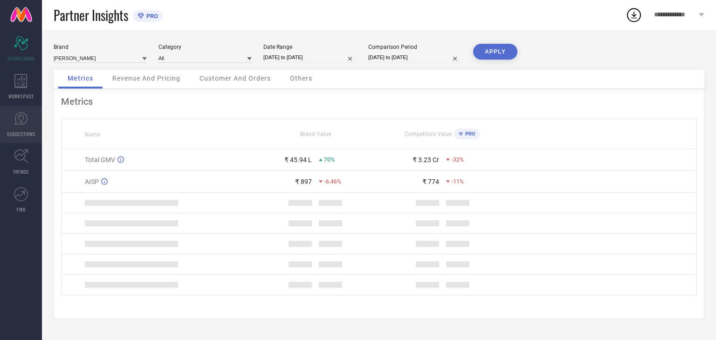
click at [12, 120] on link "SUGGESTIONS" at bounding box center [21, 124] width 42 height 37
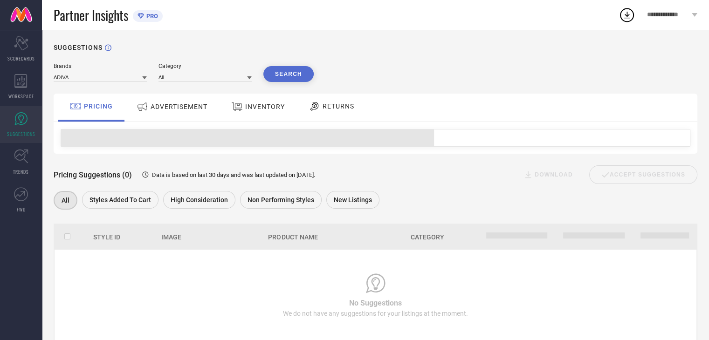
click at [167, 106] on span "ADVERTISEMENT" at bounding box center [179, 106] width 57 height 7
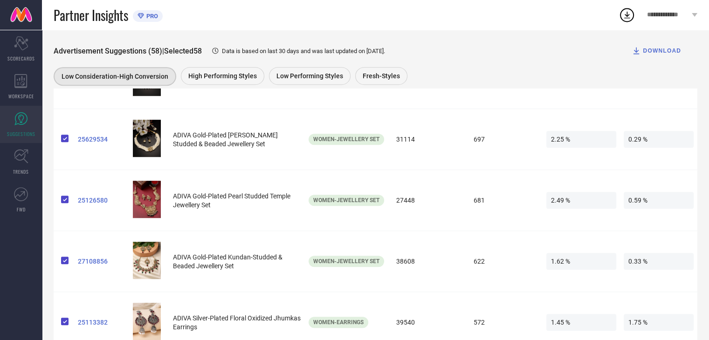
scroll to position [376, 0]
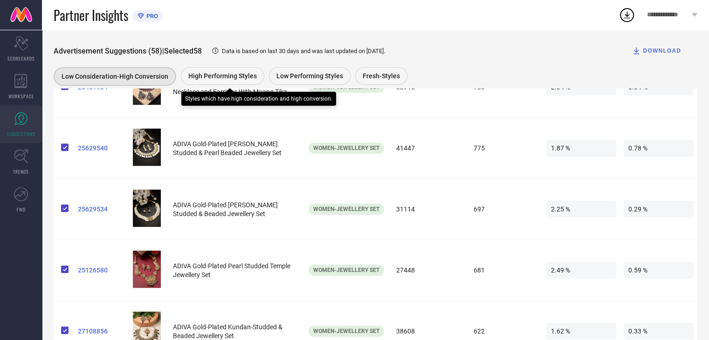
click at [234, 79] on span "High Performing Styles" at bounding box center [222, 75] width 69 height 7
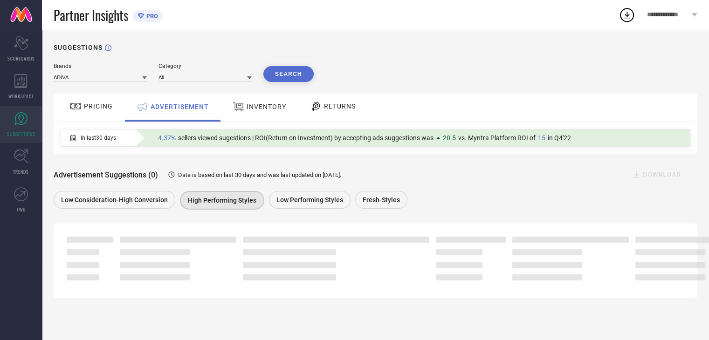
scroll to position [0, 0]
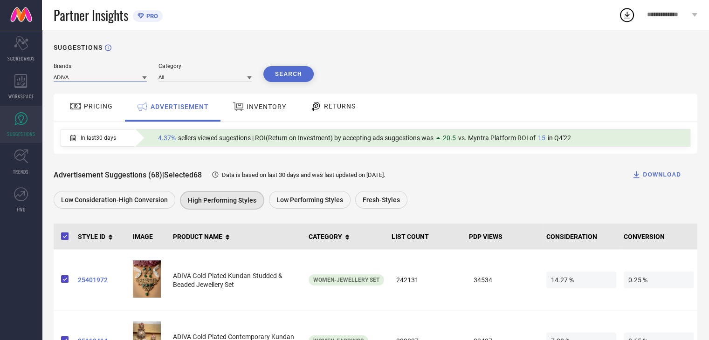
click at [112, 81] on input at bounding box center [100, 77] width 93 height 10
click at [110, 107] on div "[PERSON_NAME]" at bounding box center [100, 106] width 93 height 16
click at [311, 75] on button "Search" at bounding box center [288, 74] width 50 height 16
click at [302, 77] on div "Search" at bounding box center [288, 74] width 50 height 16
click at [289, 71] on div "Search" at bounding box center [288, 74] width 50 height 16
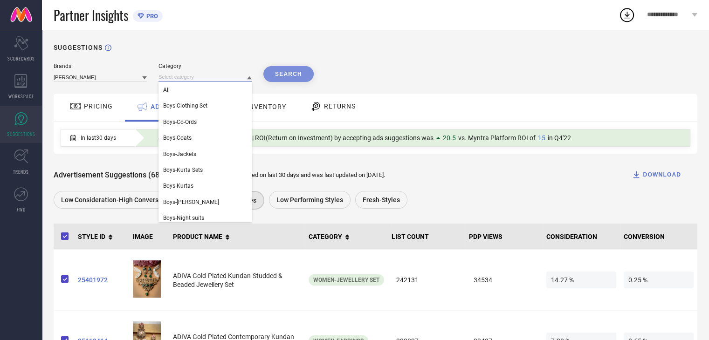
click at [196, 73] on input at bounding box center [205, 77] width 93 height 10
click at [189, 86] on div "All" at bounding box center [205, 90] width 93 height 16
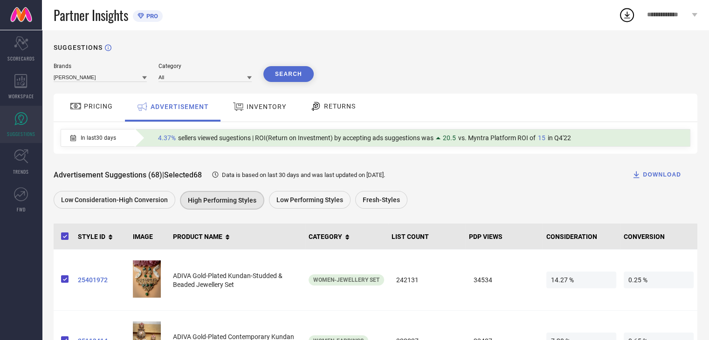
click at [293, 72] on button "Search" at bounding box center [288, 74] width 50 height 16
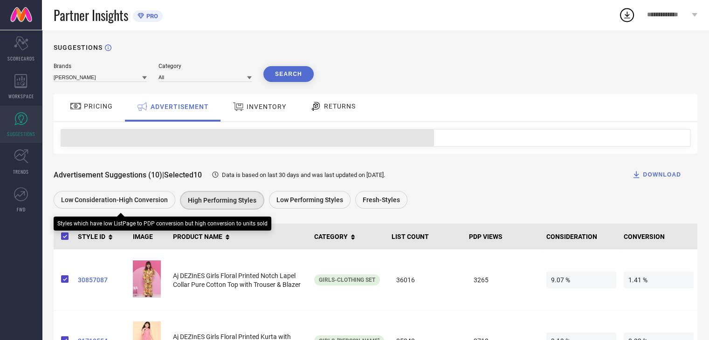
click at [172, 195] on div "Low Consideration-High Conversion" at bounding box center [115, 200] width 122 height 18
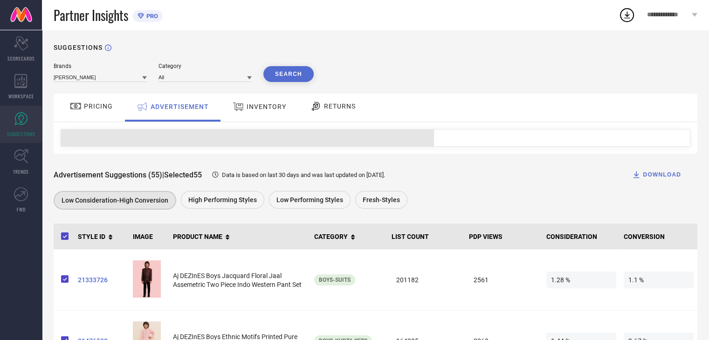
click at [341, 179] on div "Data is based on last 30 days and was last updated on [DATE] ." at bounding box center [293, 175] width 183 height 9
click at [213, 183] on div "Advertisement Suggestions (55) | Selected 55 Data is based on last 30 days and …" at bounding box center [376, 175] width 644 height 19
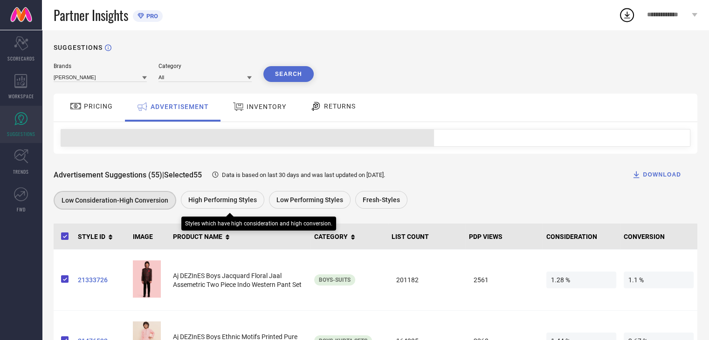
click at [208, 204] on span "High Performing Styles" at bounding box center [222, 199] width 69 height 7
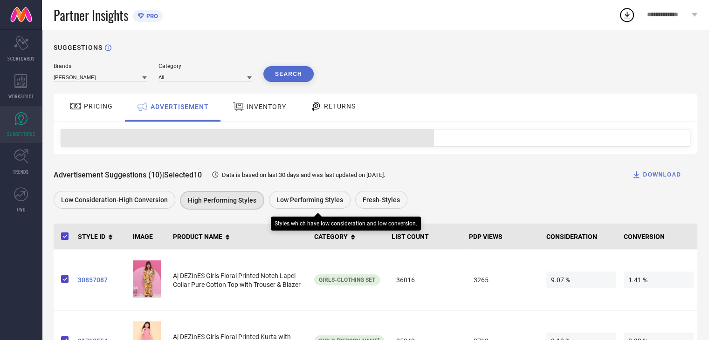
click at [280, 202] on span "Low Performing Styles" at bounding box center [309, 199] width 67 height 7
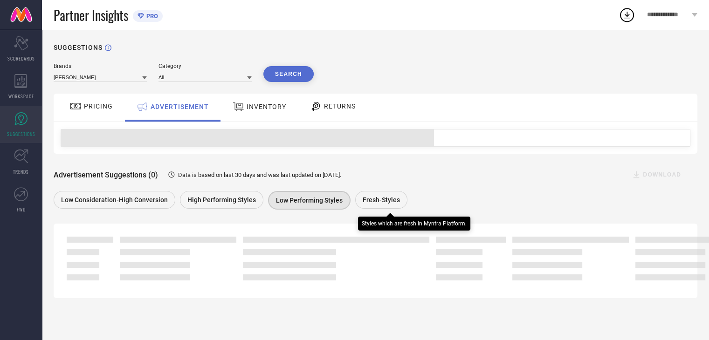
click at [381, 193] on div "Fresh-Styles" at bounding box center [381, 200] width 52 height 18
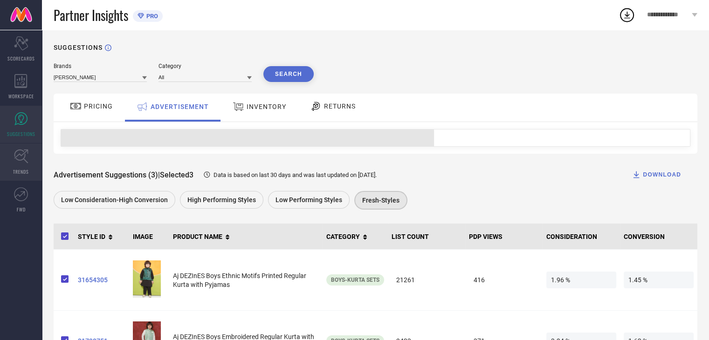
click at [25, 153] on icon at bounding box center [21, 156] width 14 height 14
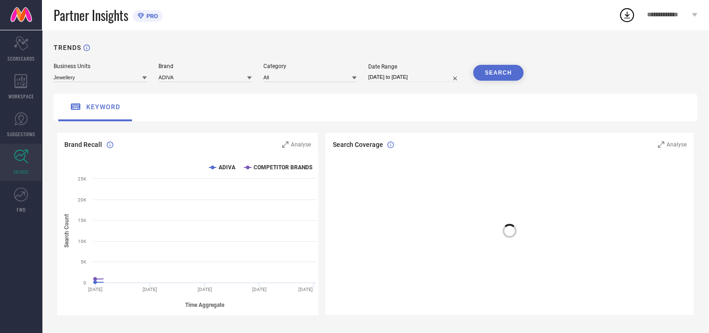
click at [153, 16] on span "PRO" at bounding box center [151, 16] width 14 height 7
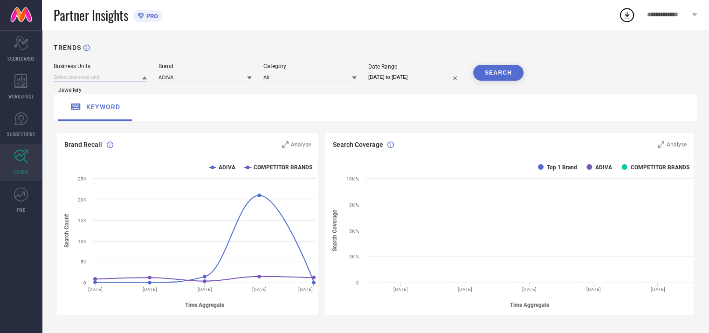
click at [113, 82] on div "Jewellery" at bounding box center [100, 77] width 93 height 10
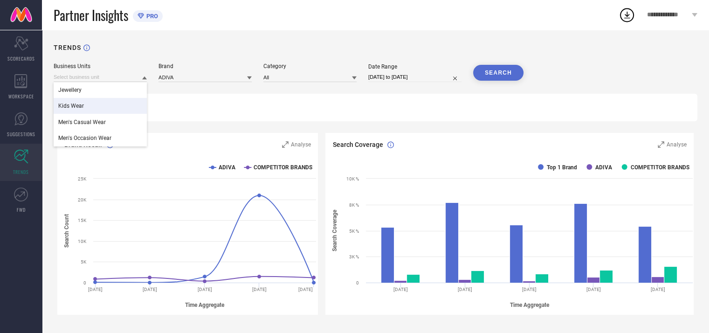
click at [104, 106] on div "Kids Wear" at bounding box center [100, 106] width 93 height 16
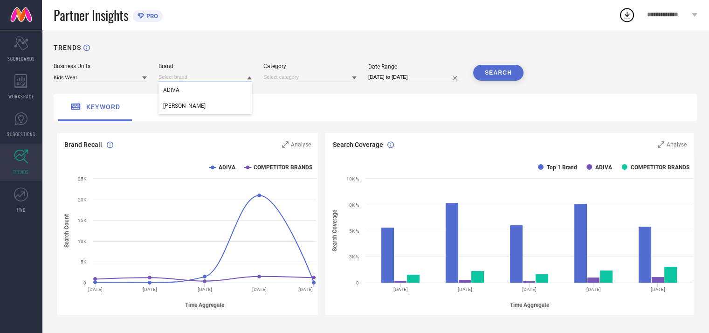
click at [194, 77] on input at bounding box center [205, 77] width 93 height 10
click at [187, 106] on span "[PERSON_NAME]" at bounding box center [184, 106] width 42 height 7
click at [289, 82] on input at bounding box center [309, 77] width 93 height 10
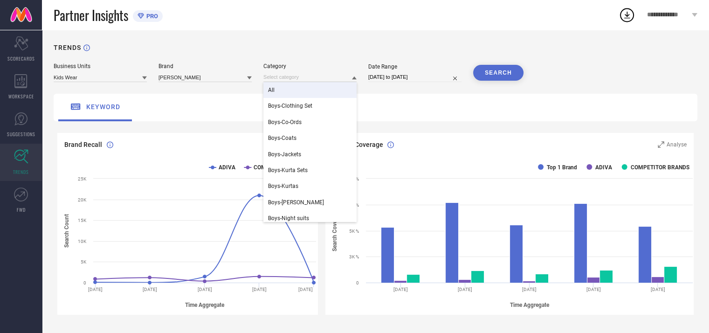
click at [282, 91] on div "All" at bounding box center [309, 90] width 93 height 16
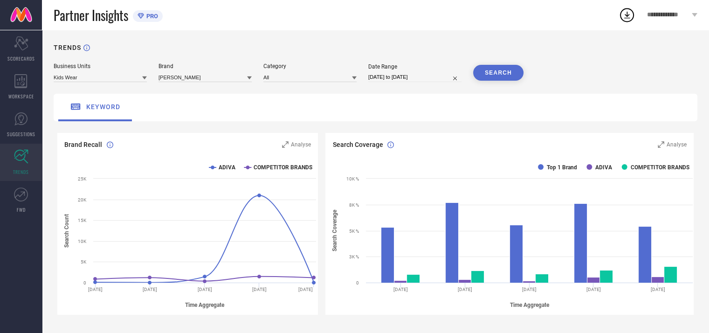
click at [412, 76] on input "[DATE] to [DATE]" at bounding box center [414, 77] width 93 height 10
select select "7"
select select "2025"
select select "8"
select select "2025"
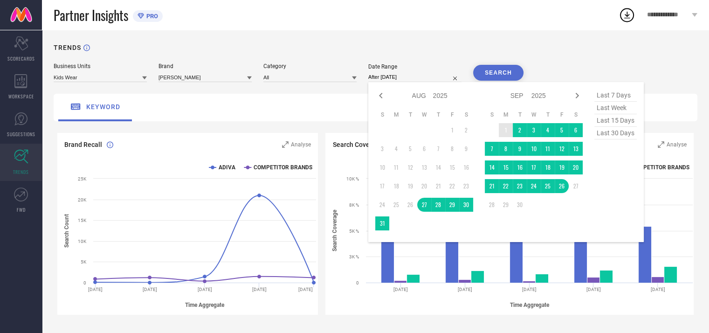
click at [504, 129] on td "1" at bounding box center [506, 130] width 14 height 14
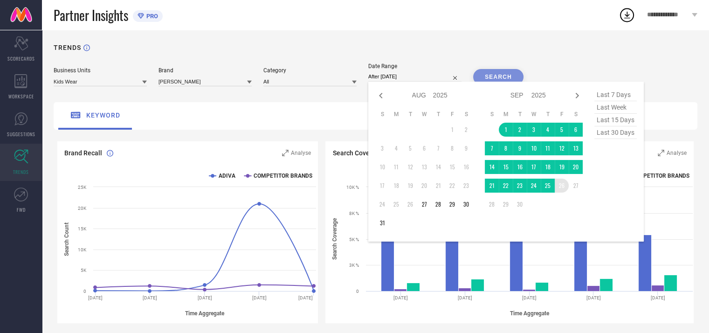
type input "[DATE] to [DATE]"
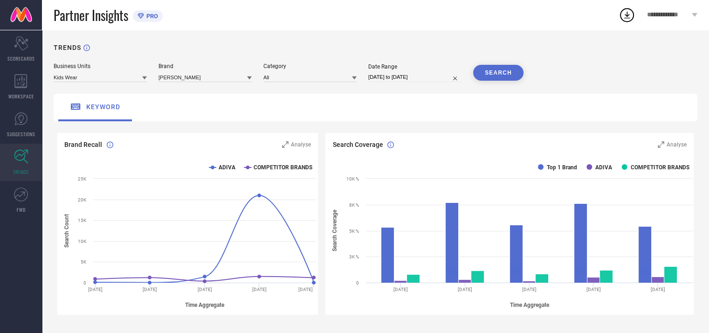
click at [502, 77] on button "SEARCH" at bounding box center [498, 73] width 50 height 16
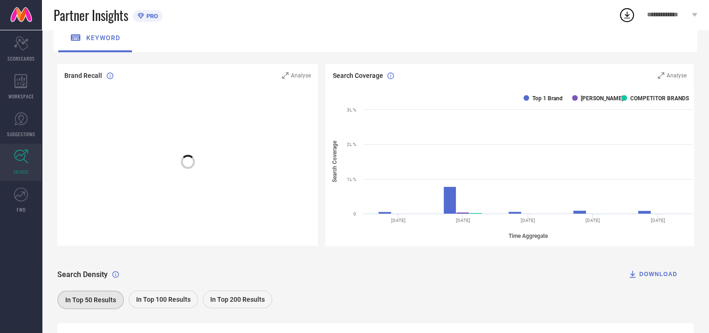
scroll to position [99, 0]
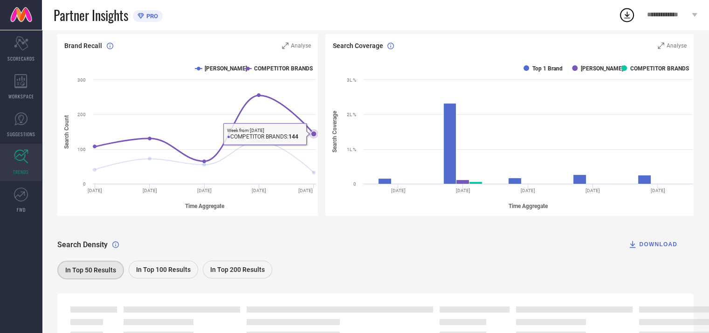
click at [312, 137] on icon at bounding box center [314, 134] width 6 height 6
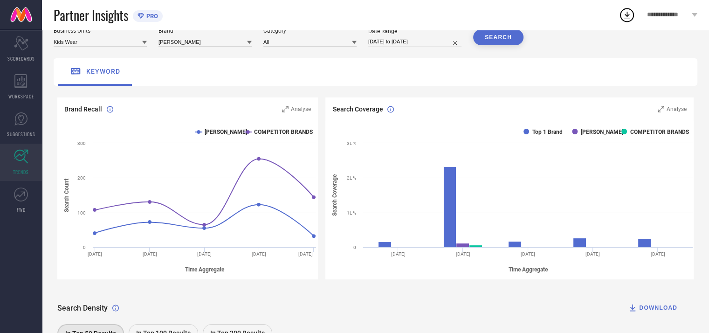
scroll to position [52, 0]
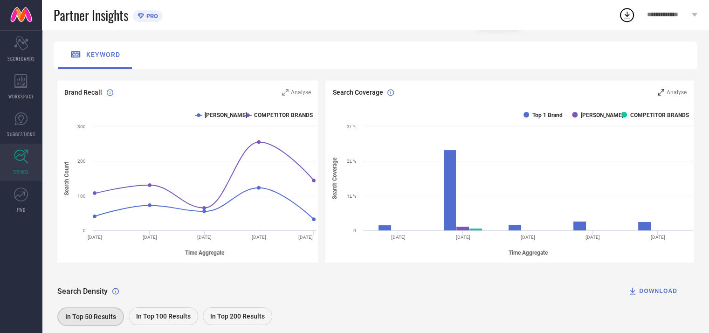
click at [664, 92] on icon at bounding box center [661, 92] width 6 height 6
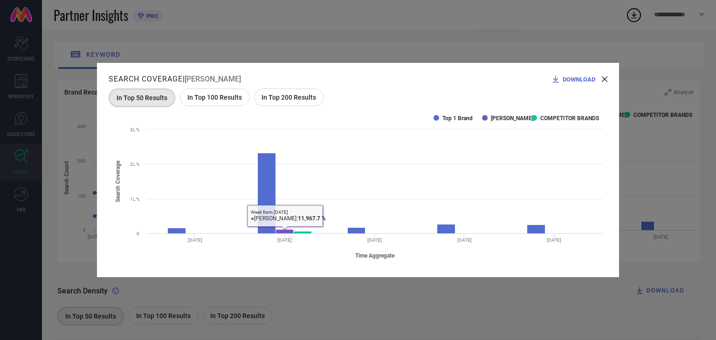
click at [310, 110] on rect at bounding box center [358, 186] width 499 height 159
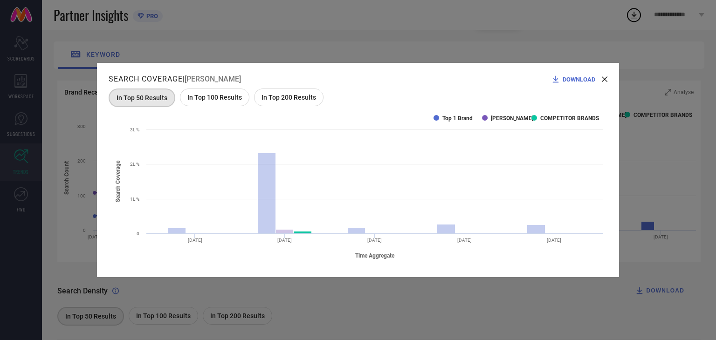
click at [511, 115] on text "[PERSON_NAME]" at bounding box center [512, 118] width 42 height 7
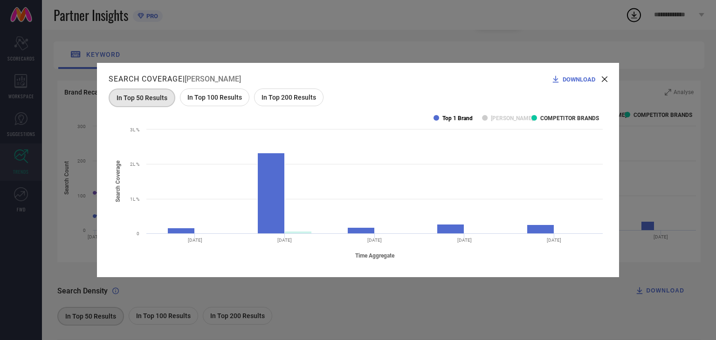
click at [463, 117] on text "Top 1 Brand" at bounding box center [457, 118] width 30 height 7
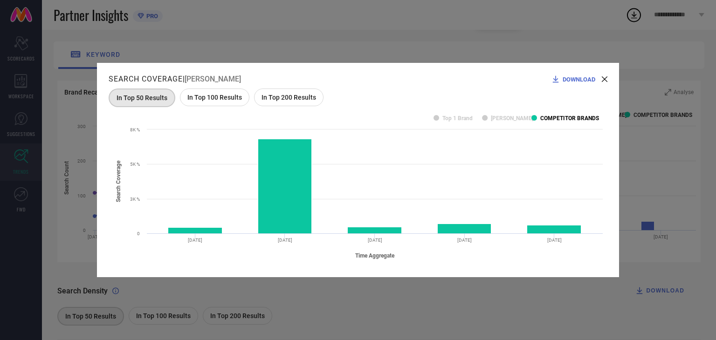
click at [555, 118] on text "COMPETITOR BRANDS" at bounding box center [569, 118] width 59 height 7
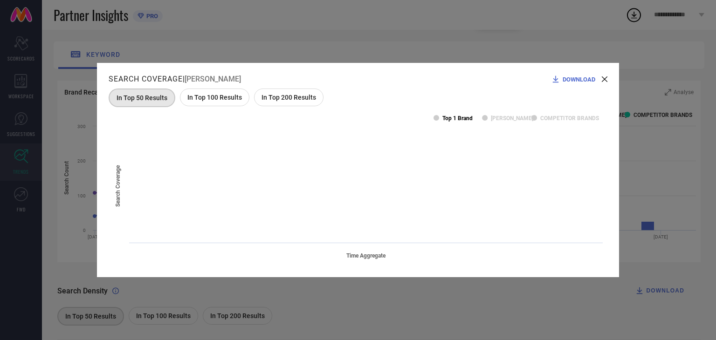
click at [466, 118] on text "Top 1 Brand" at bounding box center [457, 118] width 30 height 7
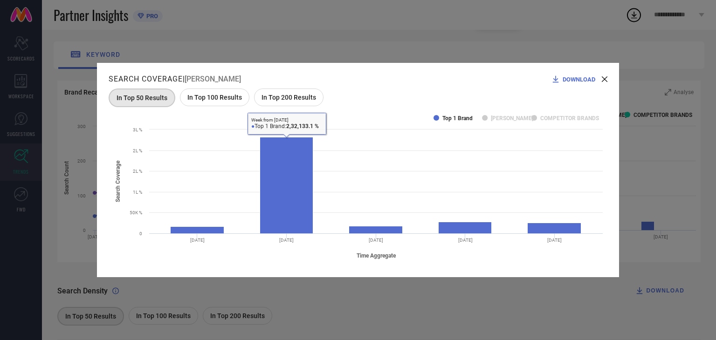
click at [218, 99] on span "In Top 100 Results" at bounding box center [214, 97] width 55 height 7
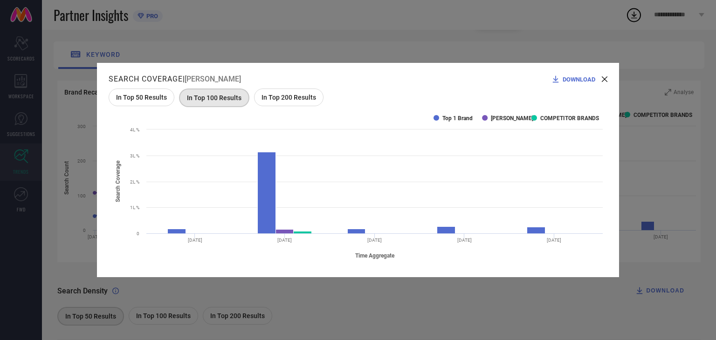
click at [295, 101] on span "In Top 200 Results" at bounding box center [289, 97] width 55 height 7
click at [606, 83] on div "DOWNLOAD" at bounding box center [579, 79] width 56 height 9
click at [607, 79] on icon at bounding box center [605, 79] width 6 height 6
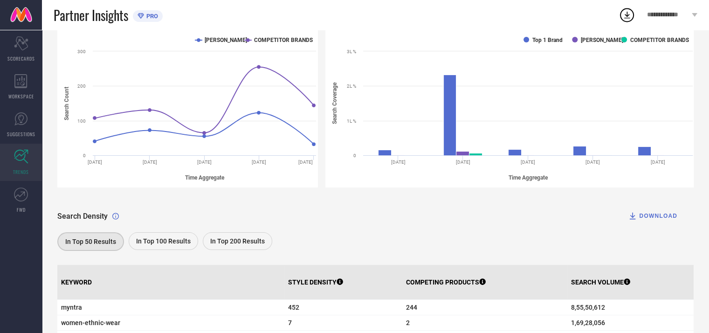
scroll to position [111, 0]
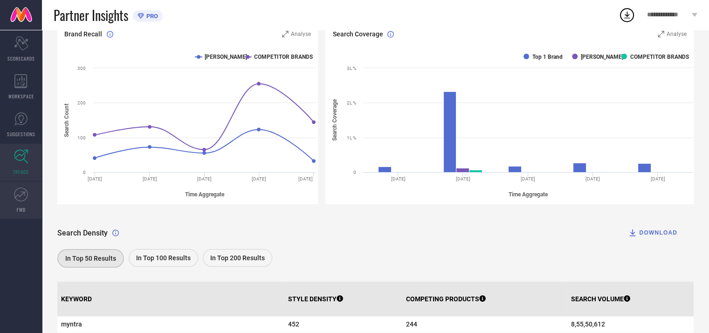
click at [24, 202] on link "FWD" at bounding box center [21, 199] width 42 height 37
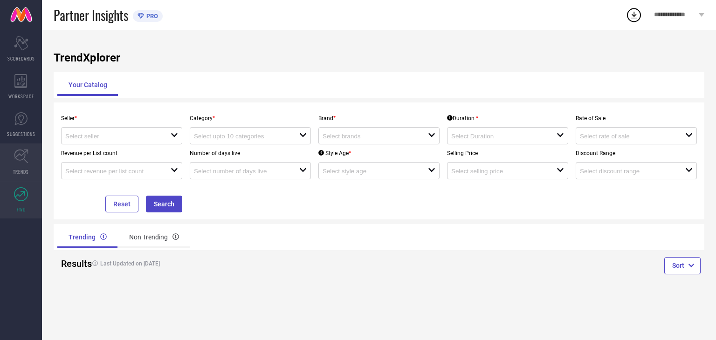
click at [25, 156] on icon at bounding box center [21, 157] width 14 height 14
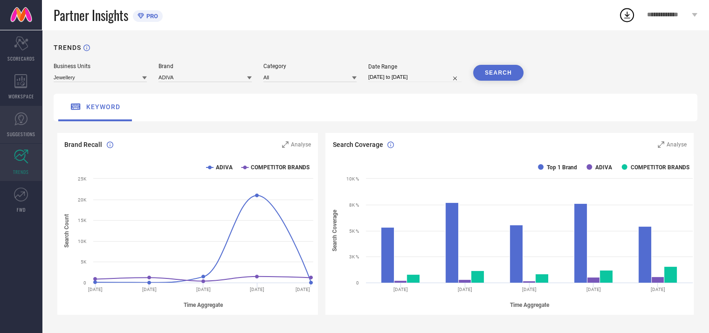
click at [24, 137] on span "SUGGESTIONS" at bounding box center [21, 134] width 28 height 7
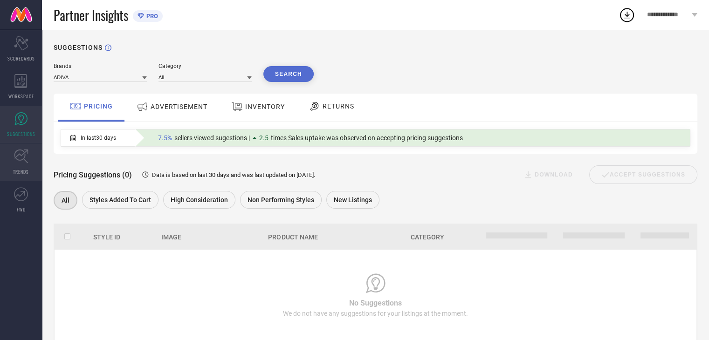
click at [17, 148] on link "TRENDS" at bounding box center [21, 162] width 42 height 37
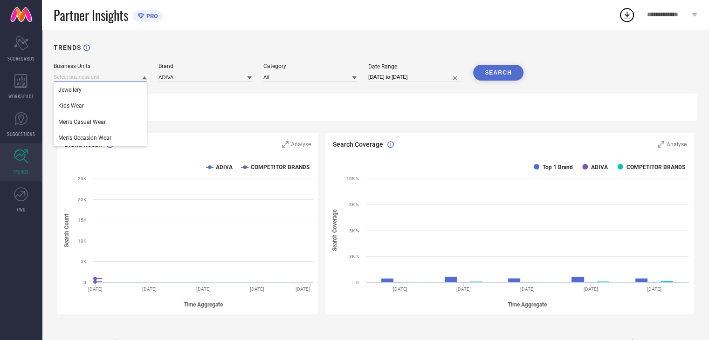
click at [110, 79] on input at bounding box center [100, 77] width 93 height 10
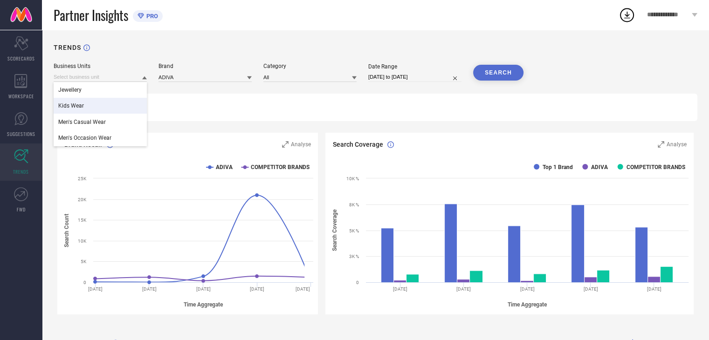
click at [106, 112] on div "Kids Wear" at bounding box center [100, 106] width 93 height 16
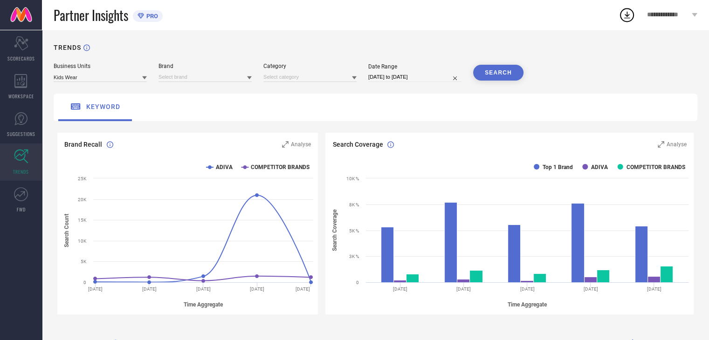
click at [185, 82] on input at bounding box center [205, 77] width 93 height 10
click at [194, 107] on div "[PERSON_NAME]" at bounding box center [205, 106] width 93 height 16
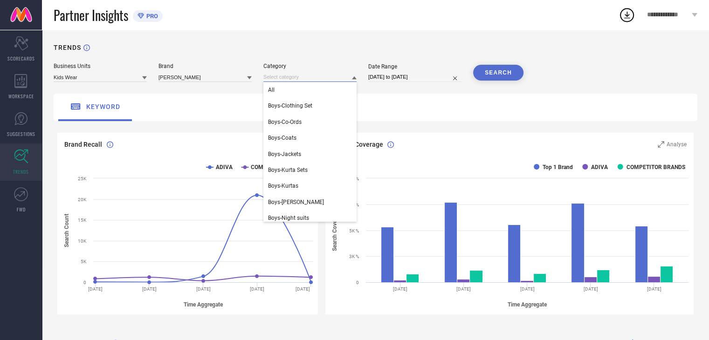
click at [277, 80] on input at bounding box center [309, 77] width 93 height 10
drag, startPoint x: 278, startPoint y: 87, endPoint x: 310, endPoint y: 96, distance: 32.8
click at [310, 96] on div "All" at bounding box center [309, 90] width 93 height 16
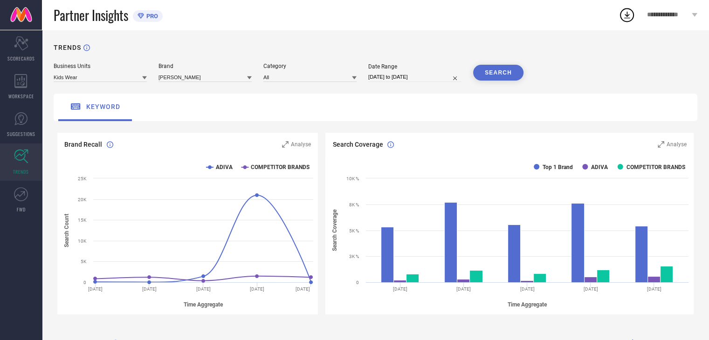
click at [310, 96] on div "keyword" at bounding box center [376, 108] width 644 height 28
click at [496, 81] on div "SEARCH" at bounding box center [498, 73] width 50 height 16
click at [497, 77] on button "SEARCH" at bounding box center [498, 73] width 50 height 16
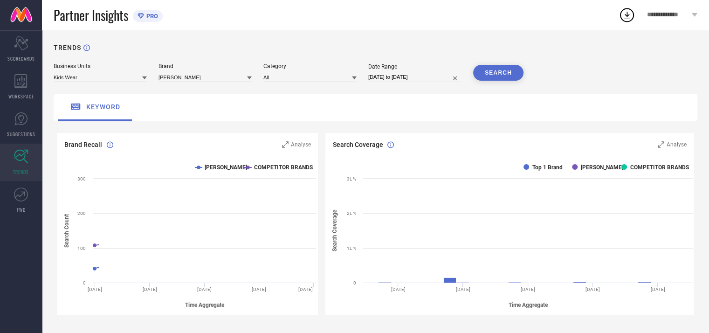
select select "7"
select select "2025"
select select "8"
select select "2025"
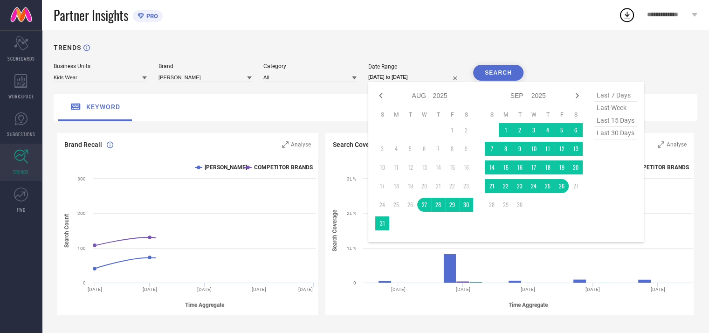
click at [426, 76] on input "[DATE] to [DATE]" at bounding box center [414, 77] width 93 height 10
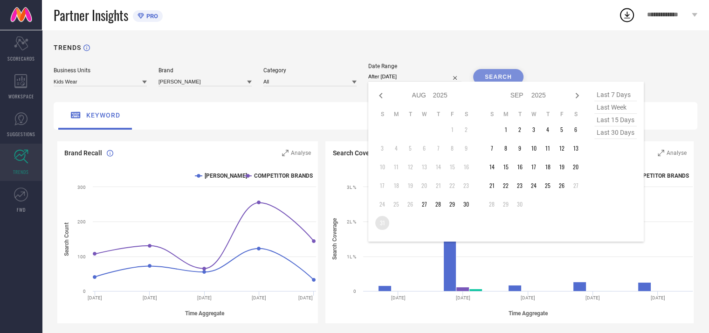
click at [378, 223] on td "31" at bounding box center [382, 223] width 14 height 14
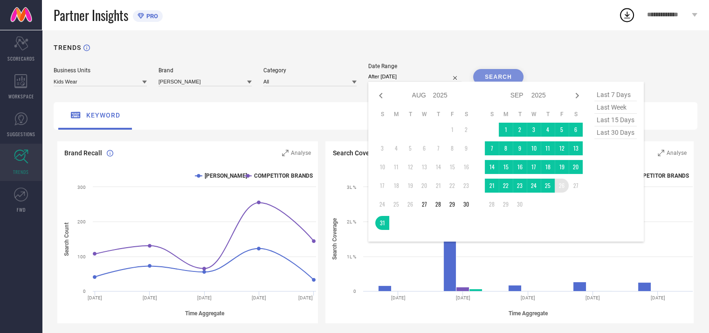
type input "[DATE] to [DATE]"
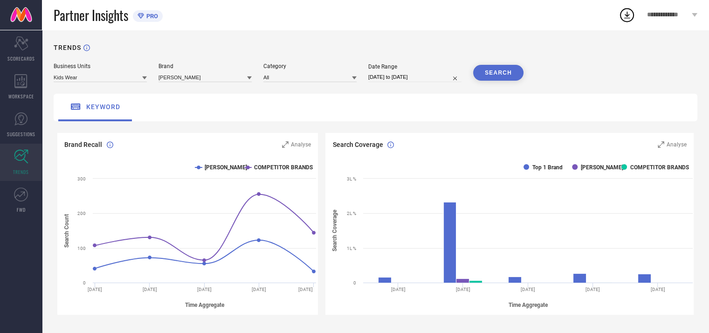
click at [562, 187] on rect at bounding box center [511, 235] width 372 height 159
click at [508, 75] on button "SEARCH" at bounding box center [498, 73] width 50 height 16
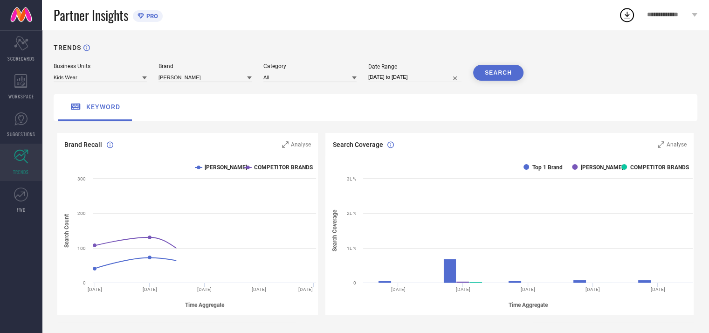
select select "7"
select select "2025"
select select "8"
select select "2025"
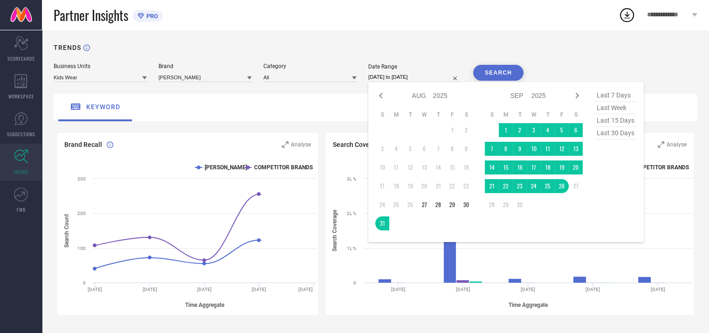
click at [420, 72] on input "[DATE] to [DATE]" at bounding box center [414, 77] width 93 height 10
click at [555, 187] on tr "21 22 23 24 25 26 27" at bounding box center [534, 186] width 98 height 14
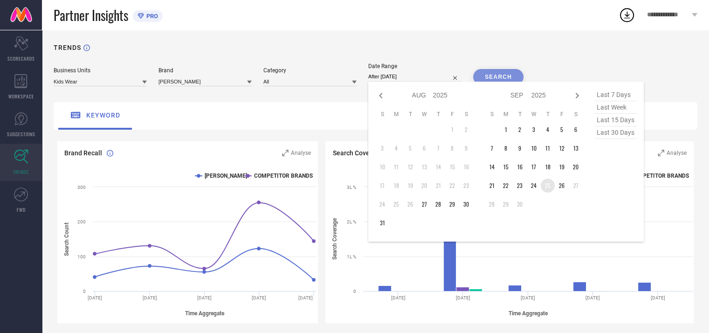
type input "[DATE] to [DATE]"
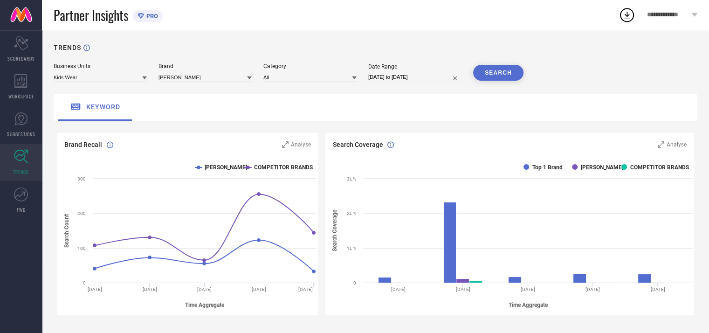
click at [511, 71] on button "SEARCH" at bounding box center [498, 73] width 50 height 16
click at [417, 83] on div "TRENDS Business Units Kids Wear Brand AJ DEZINES Category All Date Range [DATE]…" at bounding box center [375, 265] width 667 height 470
select select "8"
select select "2025"
select select "9"
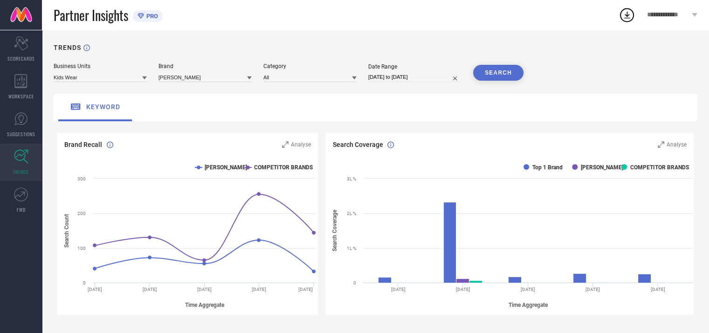
select select "2025"
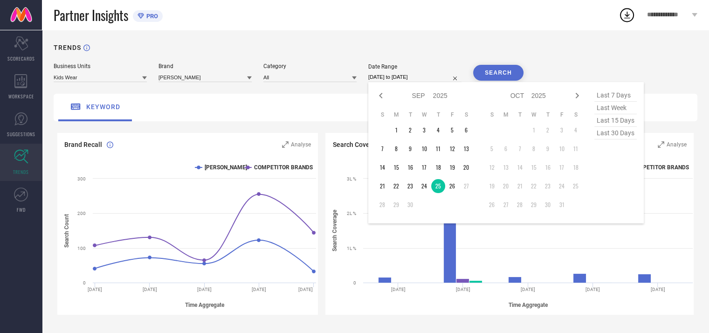
click at [419, 77] on input "[DATE] to [DATE]" at bounding box center [414, 77] width 93 height 10
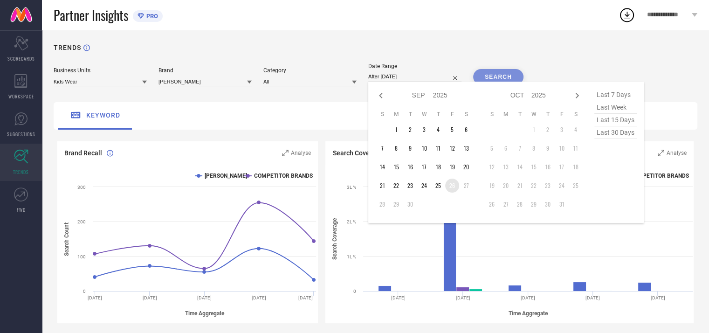
click at [456, 183] on td "26" at bounding box center [452, 186] width 14 height 14
type input "[DATE] to [DATE]"
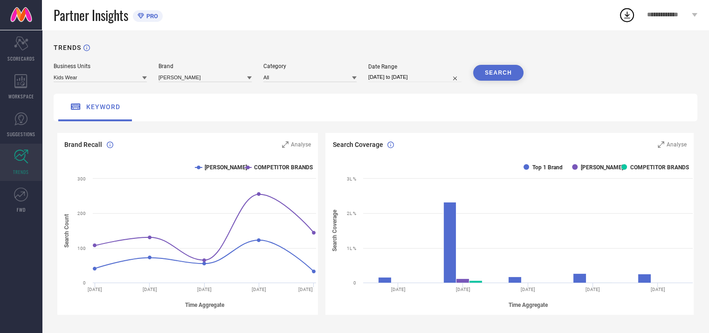
click at [505, 73] on button "SEARCH" at bounding box center [498, 73] width 50 height 16
click at [21, 123] on icon at bounding box center [21, 119] width 14 height 14
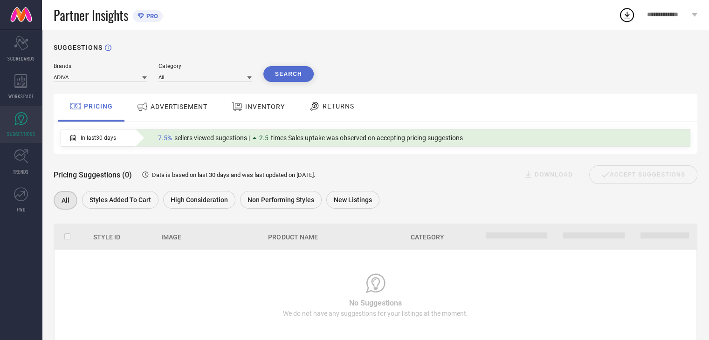
scroll to position [26, 0]
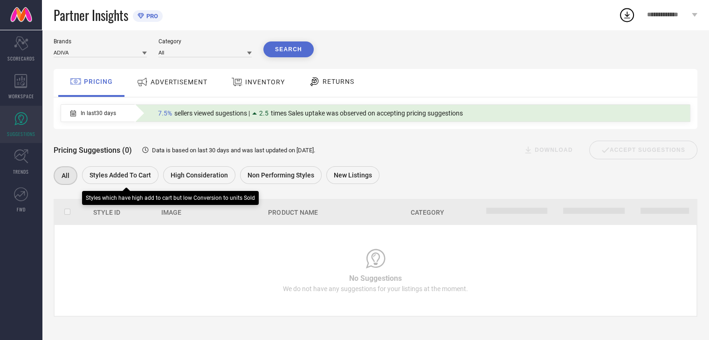
click at [150, 179] on span "Styles Added To Cart" at bounding box center [121, 175] width 62 height 7
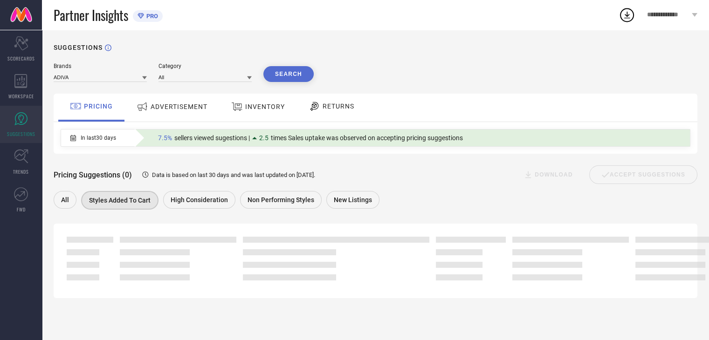
scroll to position [0, 0]
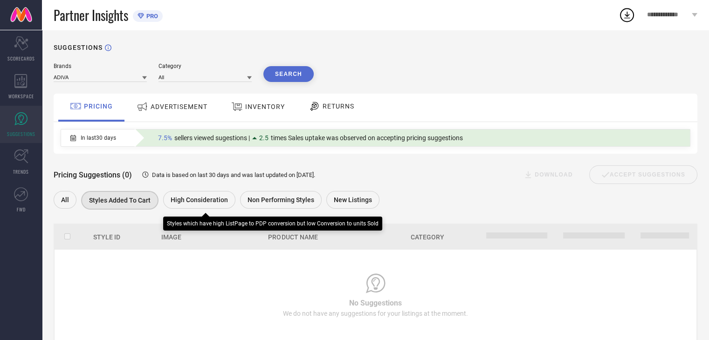
click at [206, 208] on div "High Consideration" at bounding box center [199, 200] width 72 height 18
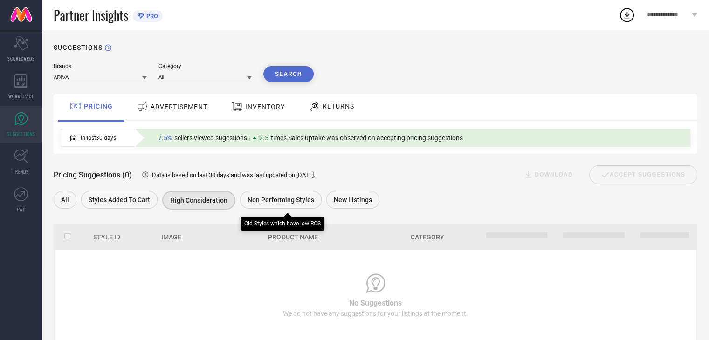
click at [269, 207] on div "Non Performing Styles" at bounding box center [281, 200] width 82 height 18
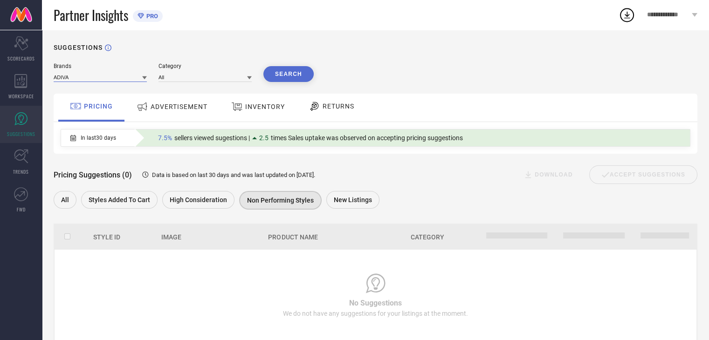
click at [134, 79] on input at bounding box center [100, 77] width 93 height 10
click at [108, 108] on div "[PERSON_NAME]" at bounding box center [100, 106] width 93 height 16
click at [193, 81] on input at bounding box center [205, 77] width 93 height 10
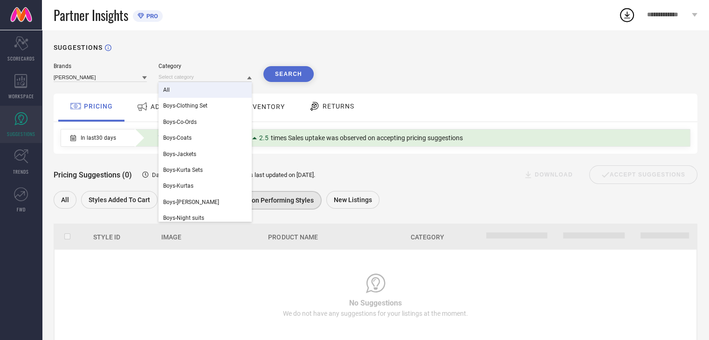
click at [192, 90] on div "All" at bounding box center [205, 90] width 93 height 16
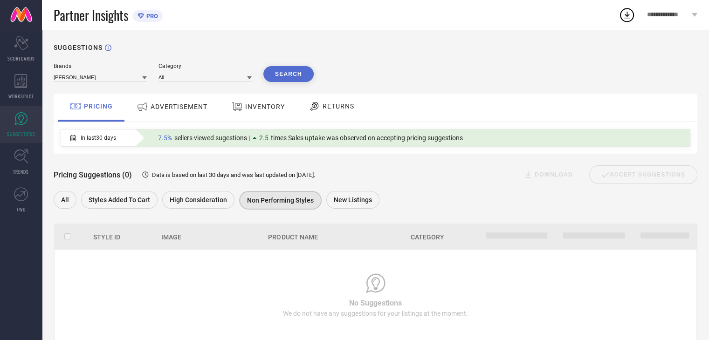
click at [284, 90] on div "Brands AJ DEZINES Category All Search PRICING ADVERTISEMENT INVENTORY RETURNS I…" at bounding box center [376, 202] width 644 height 279
click at [290, 83] on div "Brands AJ DEZINES Category All Search PRICING ADVERTISEMENT INVENTORY RETURNS I…" at bounding box center [376, 202] width 644 height 279
click at [295, 77] on button "Search" at bounding box center [288, 74] width 50 height 16
click at [188, 112] on div "ADVERTISEMENT" at bounding box center [172, 106] width 76 height 17
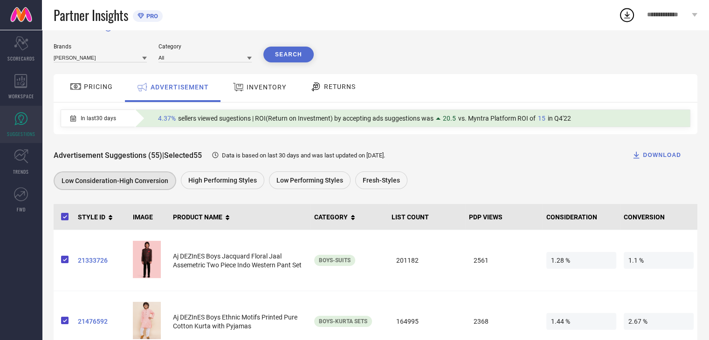
scroll to position [24, 0]
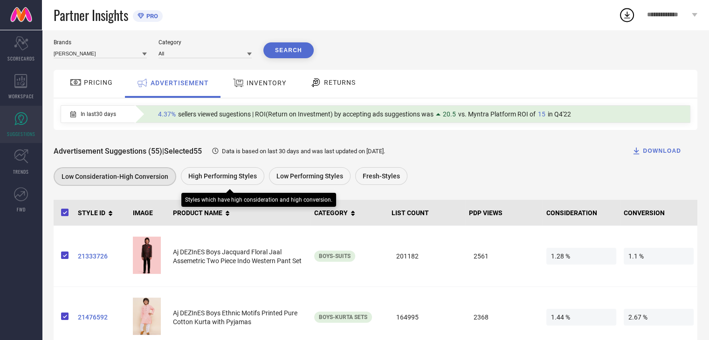
click at [242, 171] on div "High Performing Styles" at bounding box center [222, 176] width 83 height 18
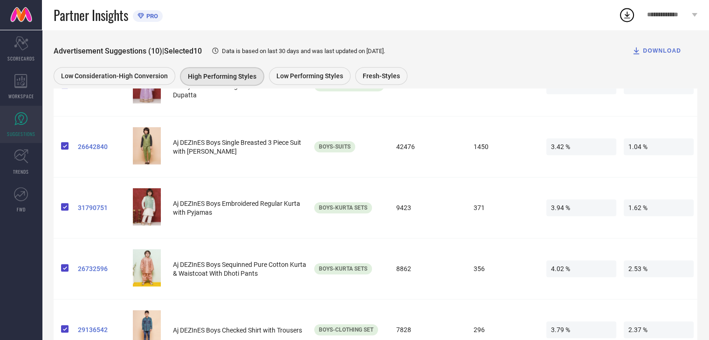
scroll to position [535, 0]
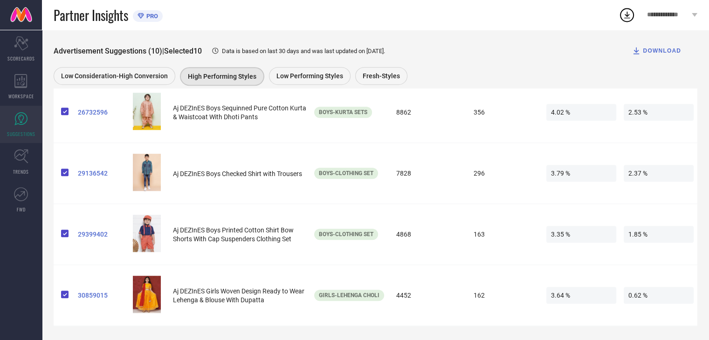
drag, startPoint x: 704, startPoint y: 295, endPoint x: 716, endPoint y: 245, distance: 51.2
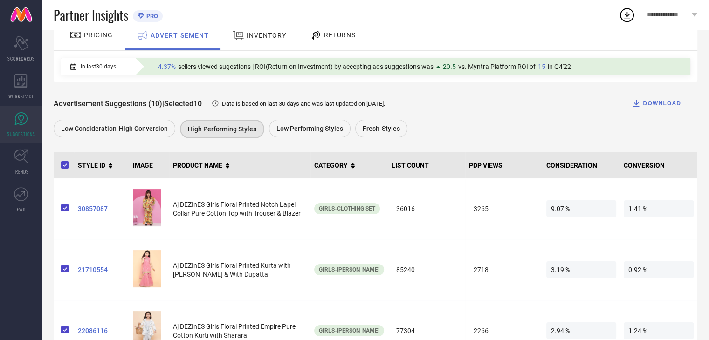
scroll to position [67, 0]
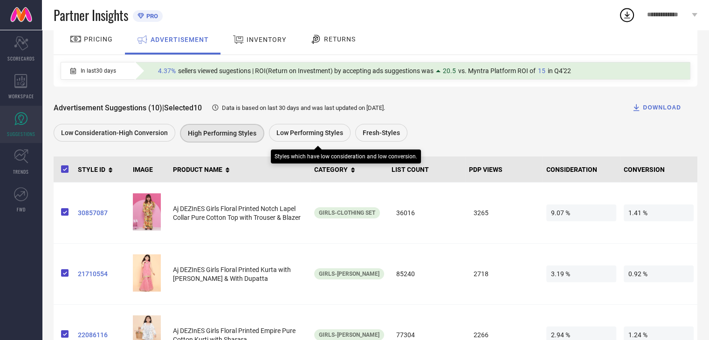
click at [332, 133] on span "Low Performing Styles" at bounding box center [309, 132] width 67 height 7
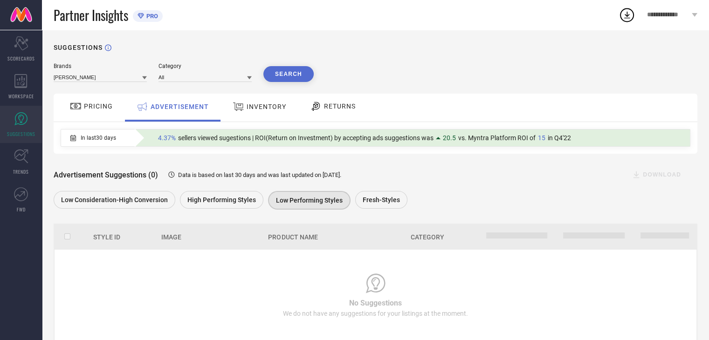
click at [384, 213] on div "Brands [PERSON_NAME] Category All Search PRICING ADVERTISEMENT INVENTORY RETURN…" at bounding box center [376, 202] width 644 height 279
click at [392, 202] on span "Fresh-Styles" at bounding box center [381, 199] width 37 height 7
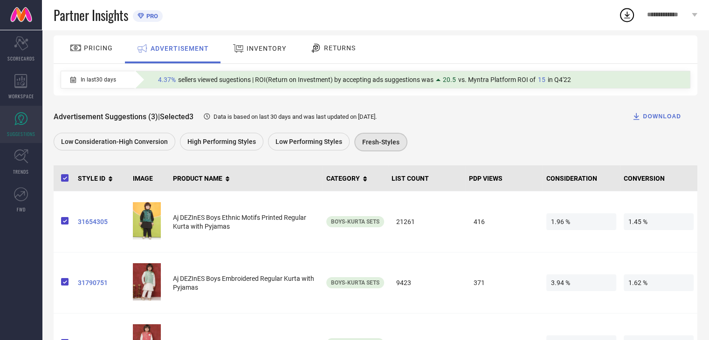
scroll to position [52, 0]
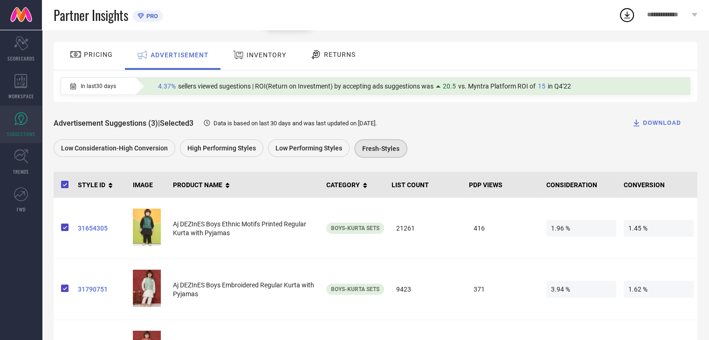
click at [259, 60] on div "INVENTORY" at bounding box center [259, 55] width 58 height 17
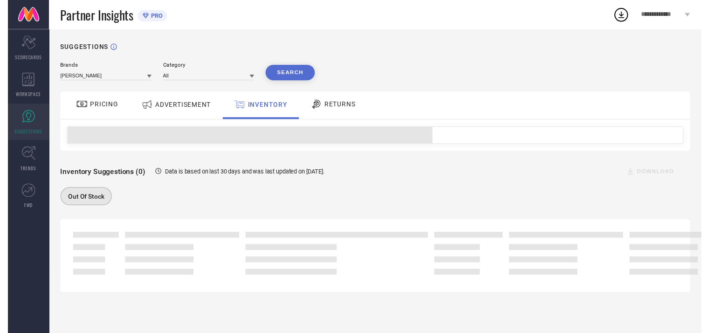
scroll to position [0, 0]
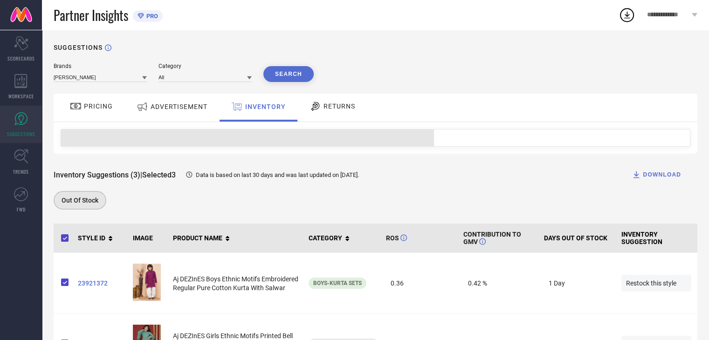
click at [311, 111] on icon at bounding box center [316, 106] width 12 height 11
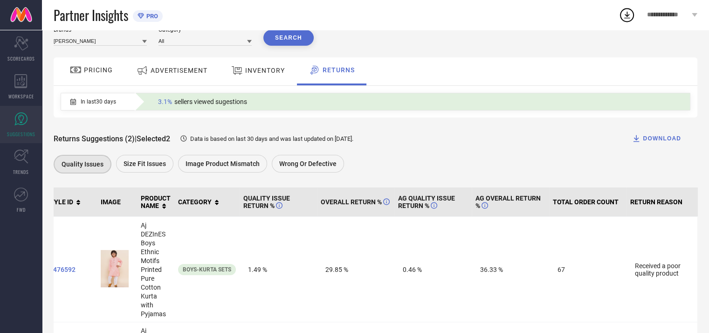
scroll to position [24, 0]
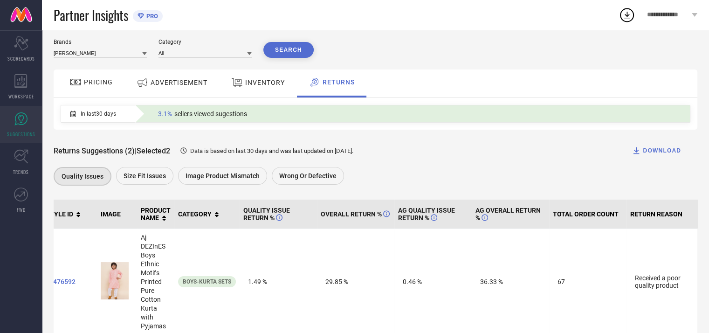
click at [245, 88] on div at bounding box center [238, 82] width 14 height 12
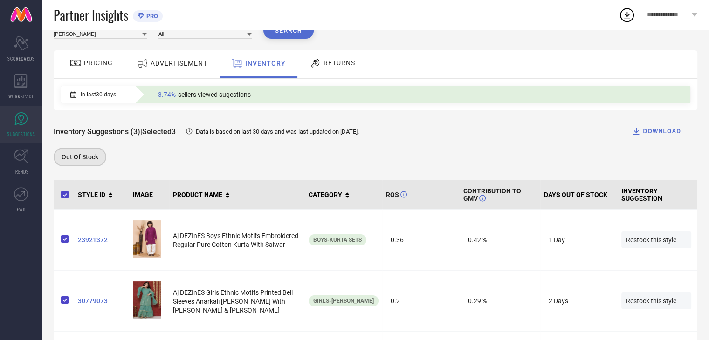
scroll to position [41, 0]
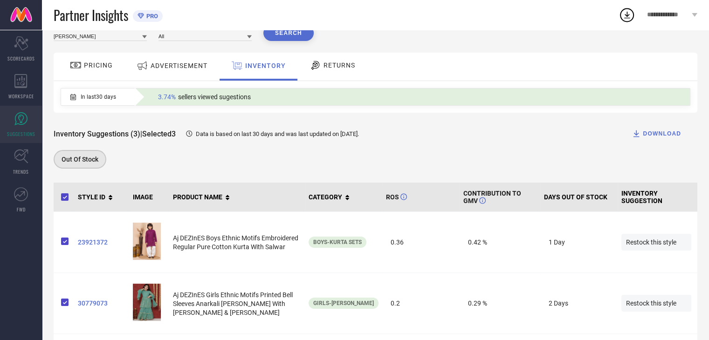
click at [91, 97] on span "In last 30 days" at bounding box center [98, 97] width 35 height 7
click at [90, 97] on span "In last 30 days" at bounding box center [98, 97] width 35 height 7
click at [158, 96] on div "3.74% sellers viewed sugestions" at bounding box center [204, 97] width 102 height 12
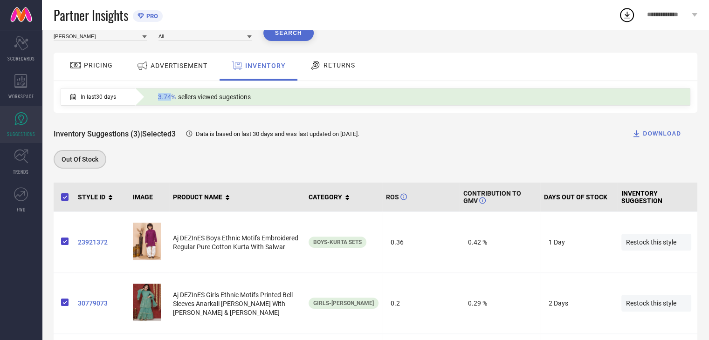
click at [158, 96] on span "3.74%" at bounding box center [167, 96] width 18 height 7
click at [170, 99] on span "3.74%" at bounding box center [167, 96] width 18 height 7
drag, startPoint x: 170, startPoint y: 99, endPoint x: 175, endPoint y: 109, distance: 10.9
click at [170, 99] on span "3.74%" at bounding box center [167, 96] width 18 height 7
click at [451, 109] on div "In last 30 days 3.74% sellers viewed sugestions" at bounding box center [376, 97] width 644 height 32
